Goal: Navigation & Orientation: Find specific page/section

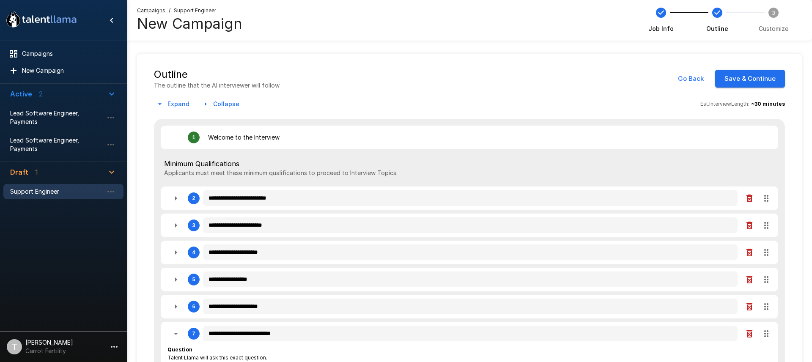
click at [239, 135] on p "Welcome to the Interview" at bounding box center [244, 137] width 72 height 8
click at [176, 199] on icon "button" at bounding box center [176, 198] width 2 height 4
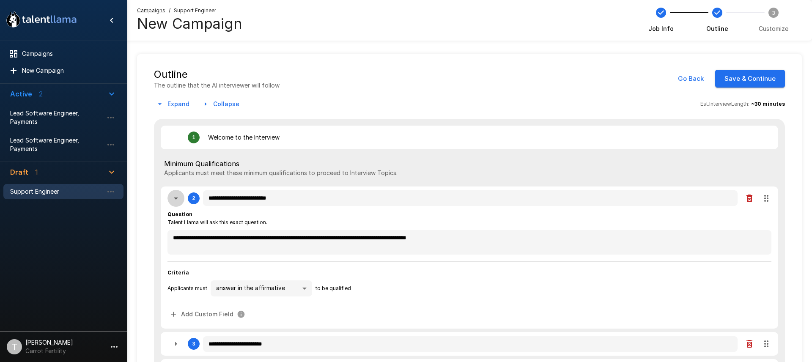
click at [175, 199] on icon "button" at bounding box center [176, 198] width 10 height 10
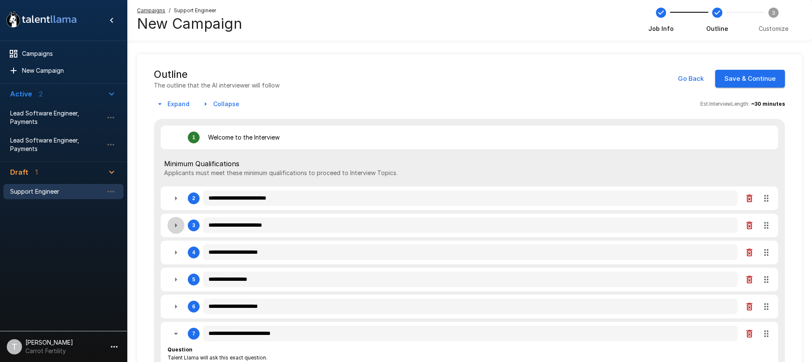
click at [177, 226] on icon "button" at bounding box center [176, 225] width 10 height 10
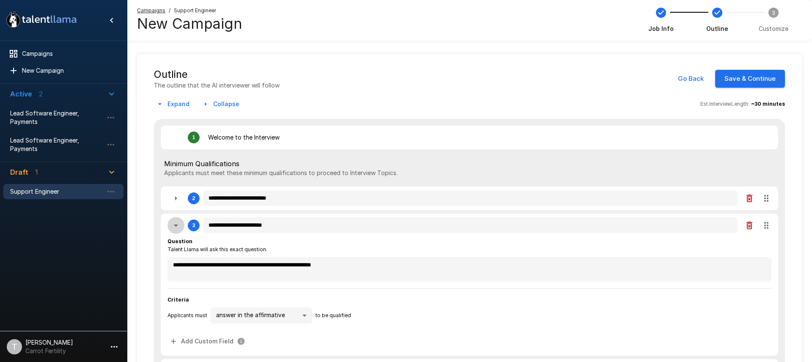
click at [177, 226] on icon "button" at bounding box center [176, 225] width 10 height 10
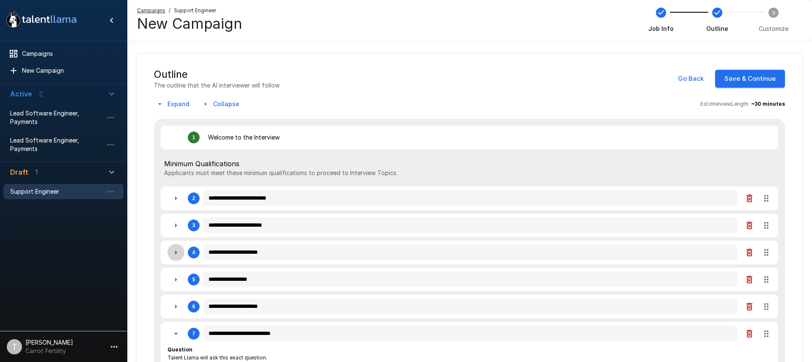
click at [177, 254] on icon "button" at bounding box center [176, 253] width 10 height 10
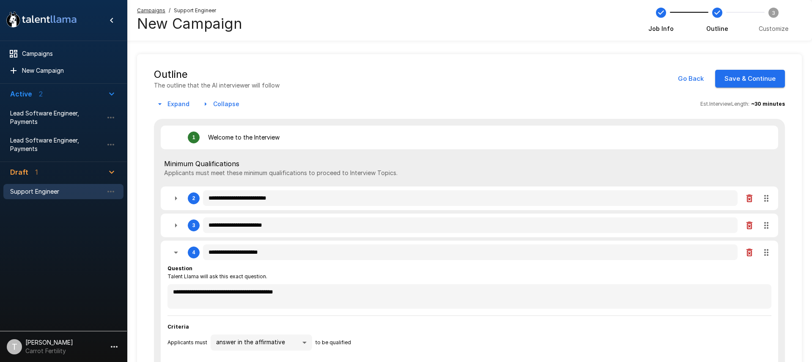
click at [176, 253] on icon "button" at bounding box center [176, 253] width 10 height 10
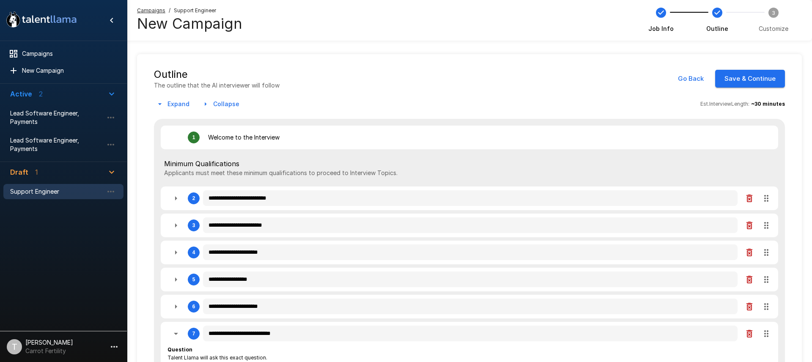
click at [177, 281] on icon "button" at bounding box center [176, 280] width 10 height 10
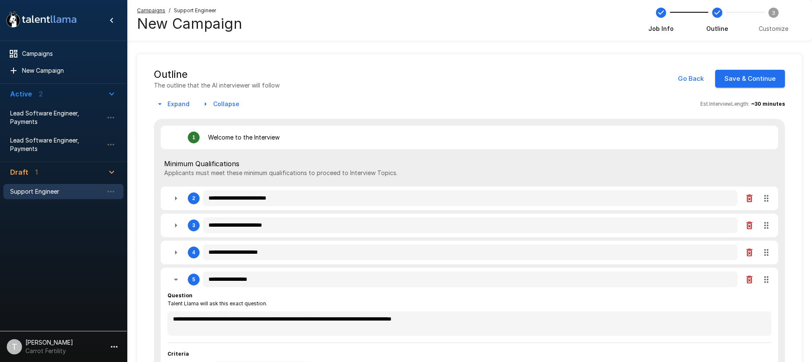
click at [177, 281] on icon "button" at bounding box center [176, 280] width 10 height 10
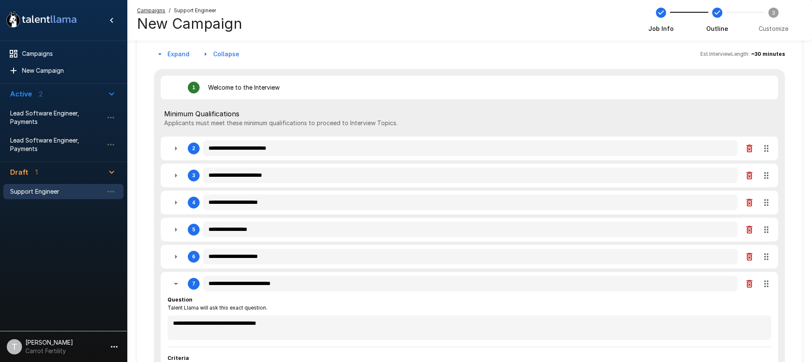
scroll to position [52, 0]
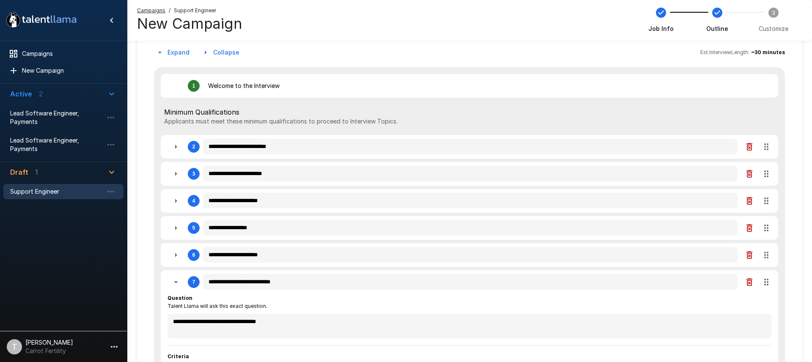
click at [176, 255] on icon "button" at bounding box center [176, 255] width 2 height 4
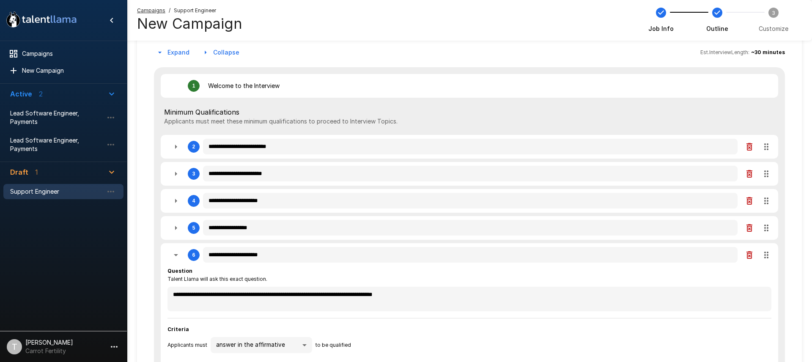
click at [176, 255] on icon "button" at bounding box center [176, 255] width 4 height 2
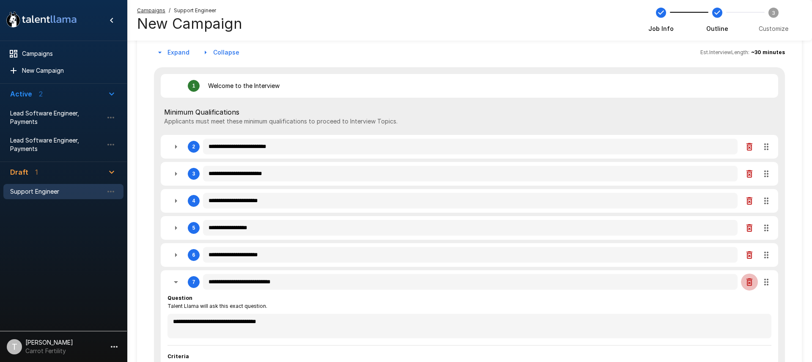
click at [751, 281] on icon "button" at bounding box center [750, 282] width 6 height 8
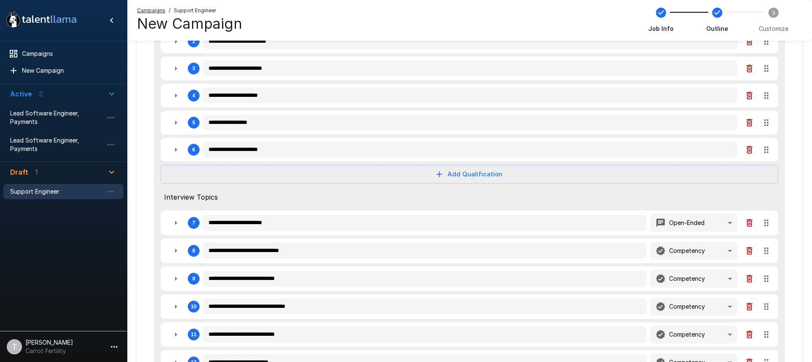
scroll to position [158, 0]
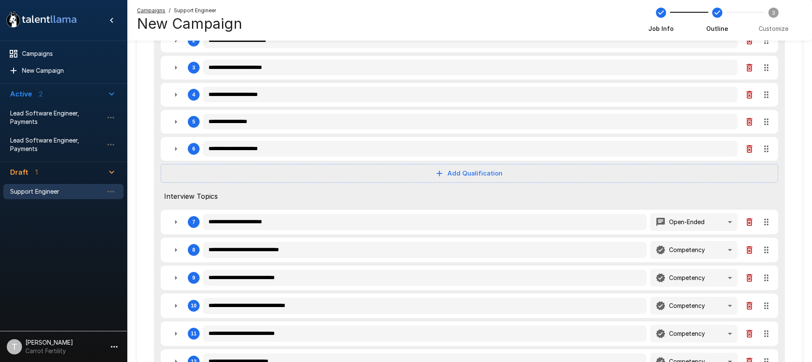
click at [177, 222] on icon "button" at bounding box center [176, 222] width 2 height 4
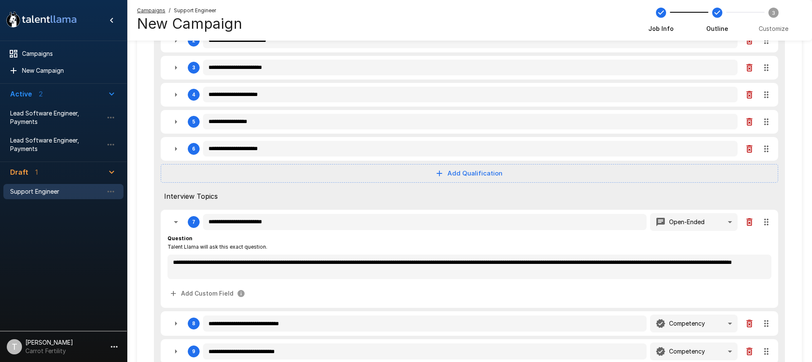
click at [177, 223] on icon "button" at bounding box center [176, 222] width 10 height 10
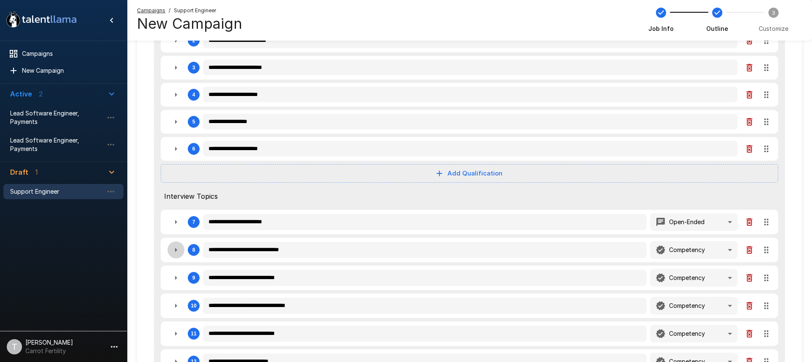
click at [178, 250] on icon "button" at bounding box center [176, 250] width 10 height 10
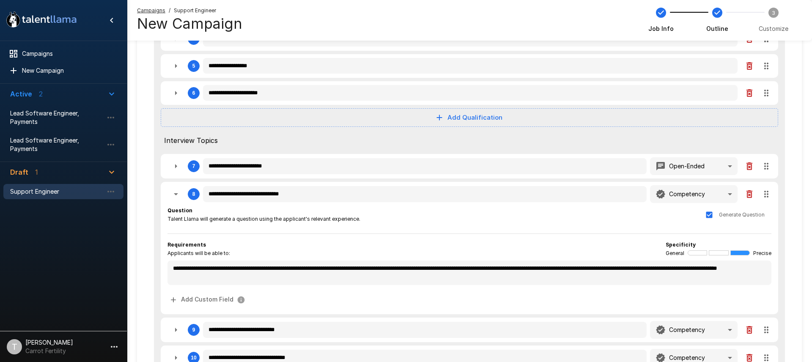
scroll to position [215, 0]
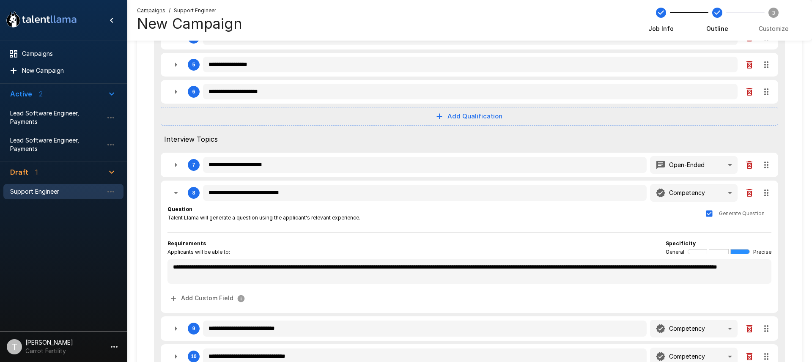
click at [175, 194] on icon "button" at bounding box center [176, 193] width 10 height 10
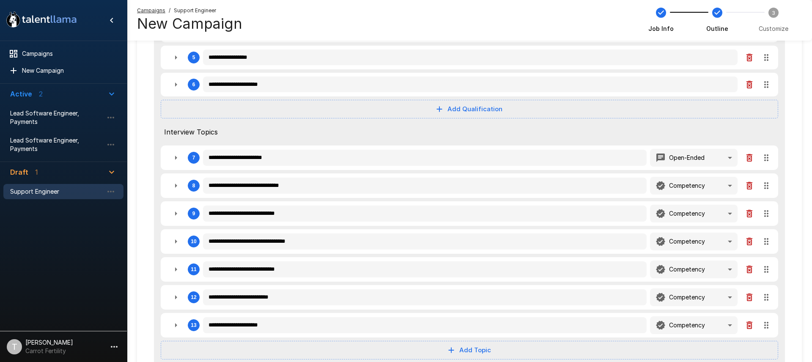
scroll to position [308, 0]
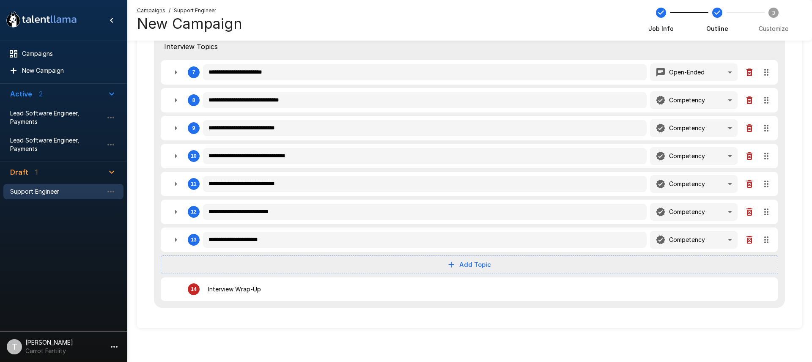
click at [750, 239] on icon "button" at bounding box center [750, 240] width 10 height 10
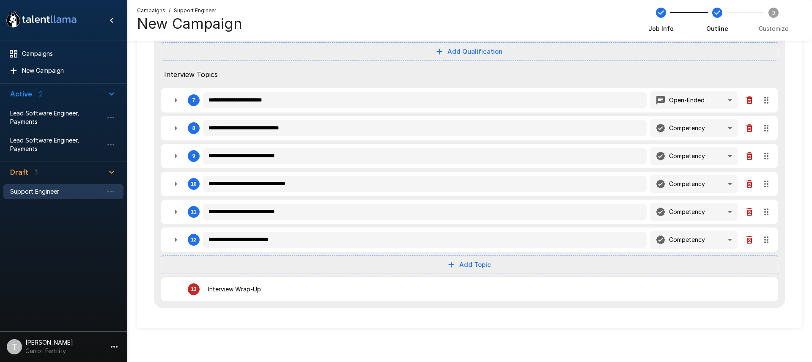
scroll to position [280, 0]
click at [751, 239] on icon "button" at bounding box center [750, 240] width 6 height 8
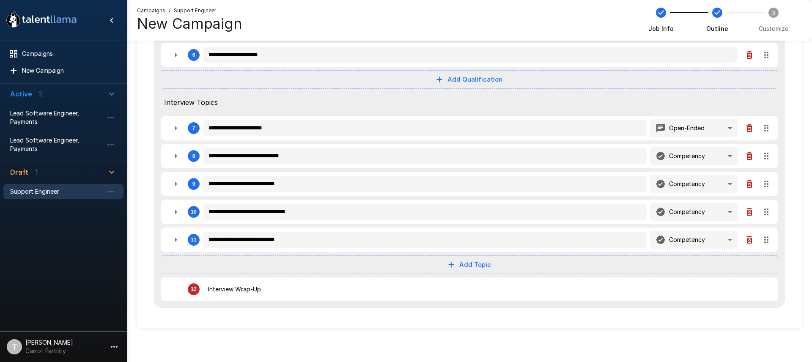
scroll to position [252, 0]
click at [177, 240] on icon "button" at bounding box center [176, 240] width 10 height 10
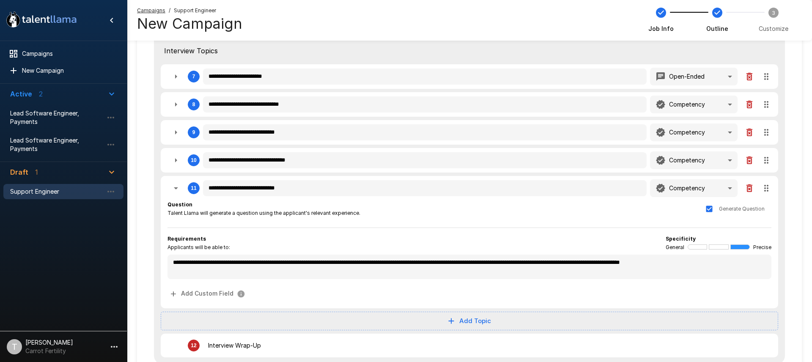
scroll to position [304, 0]
click at [177, 189] on icon "button" at bounding box center [176, 188] width 10 height 10
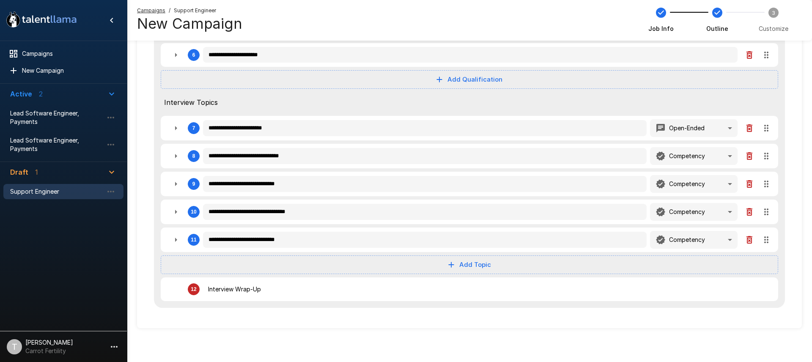
scroll to position [252, 0]
click at [177, 213] on icon "button" at bounding box center [176, 212] width 10 height 10
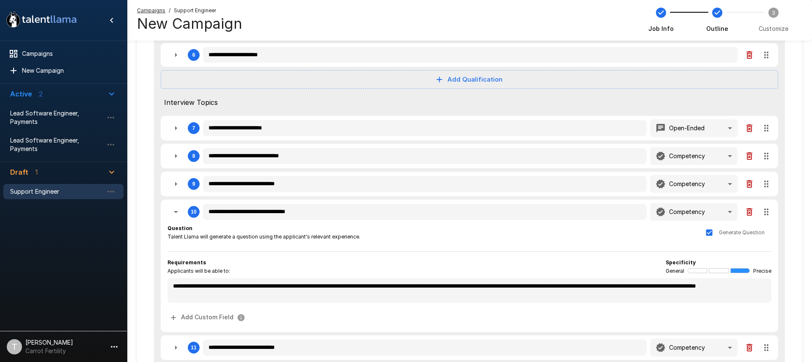
click at [176, 212] on icon "button" at bounding box center [176, 212] width 4 height 2
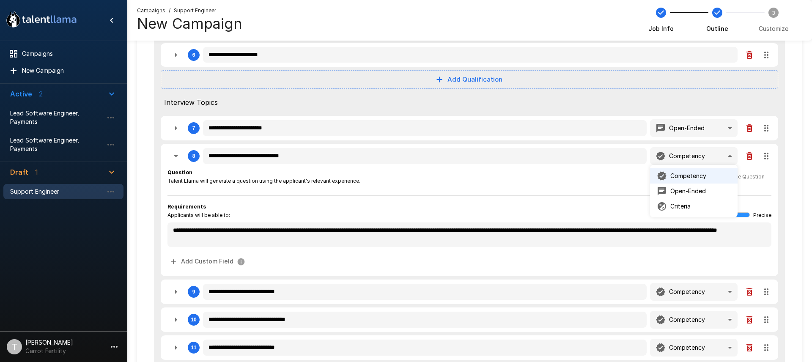
click at [585, 100] on div at bounding box center [406, 181] width 812 height 362
click at [287, 18] on div "Campaigns / Support Engineer New Campaign Job Info Outline 3 Customize" at bounding box center [469, 20] width 665 height 28
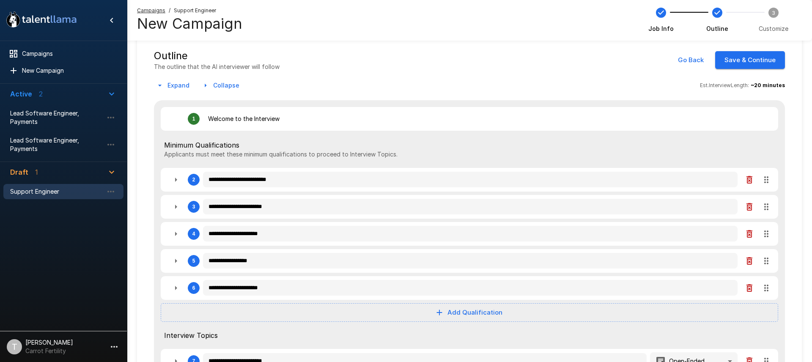
scroll to position [0, 0]
